Goal: Transaction & Acquisition: Purchase product/service

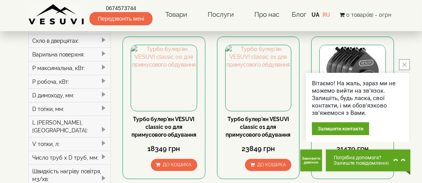
scroll to position [93, 0]
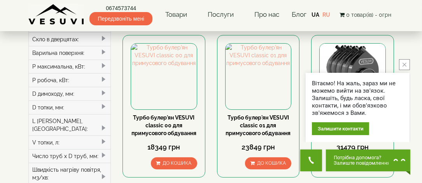
click at [404, 63] on icon "close button" at bounding box center [405, 65] width 4 height 4
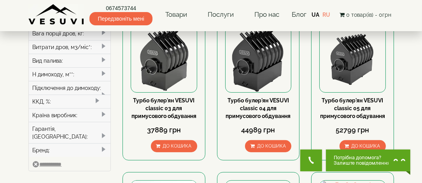
scroll to position [249, 0]
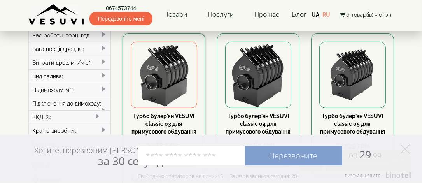
click at [167, 63] on img at bounding box center [164, 75] width 66 height 66
click at [170, 99] on img at bounding box center [164, 75] width 66 height 66
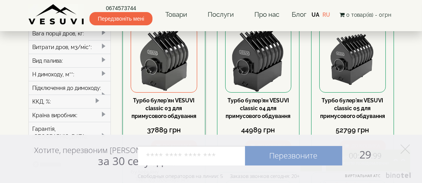
scroll to position [280, 0]
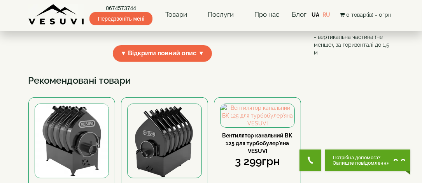
scroll to position [327, 0]
